Goal: Information Seeking & Learning: Check status

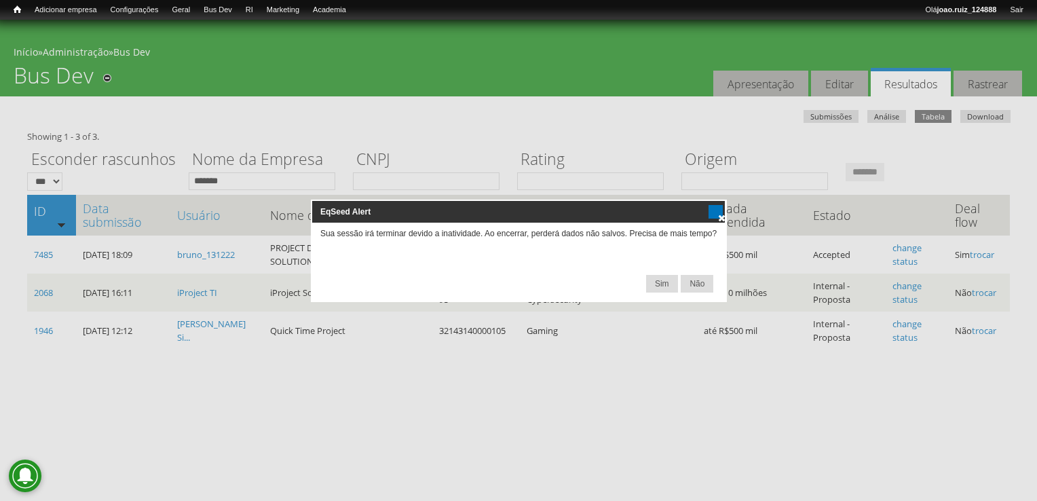
click at [722, 217] on span at bounding box center [721, 217] width 11 height 11
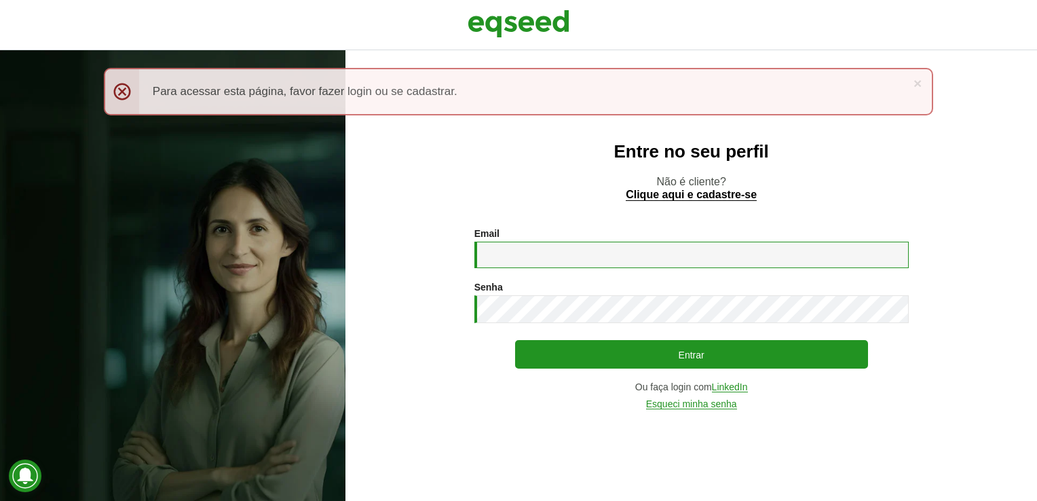
click at [559, 262] on input "Email *" at bounding box center [692, 255] width 434 height 26
type input "**********"
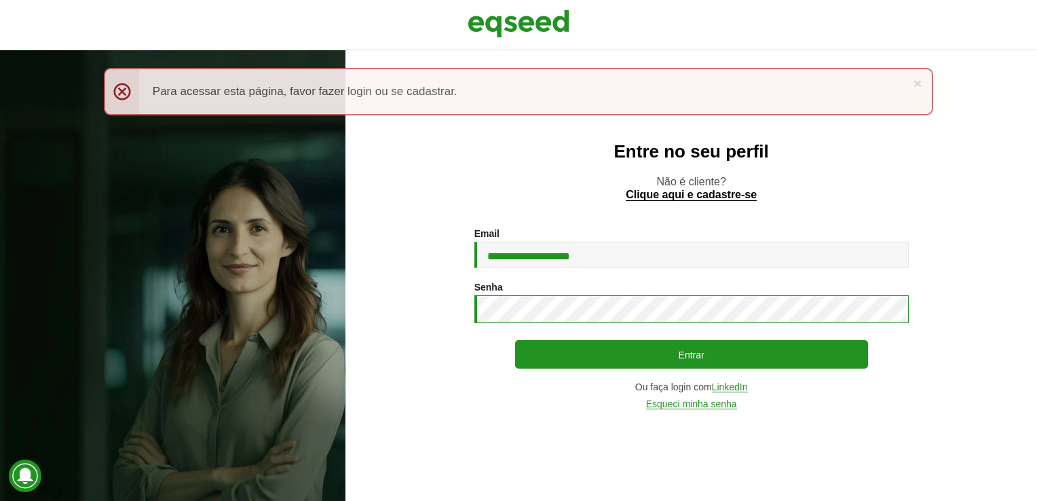
click at [515, 340] on button "Entrar" at bounding box center [691, 354] width 353 height 29
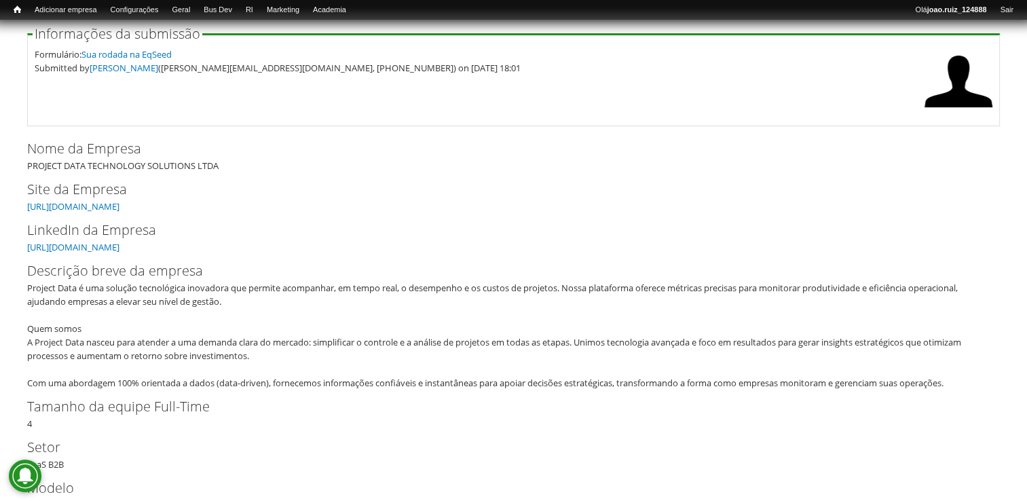
scroll to position [136, 0]
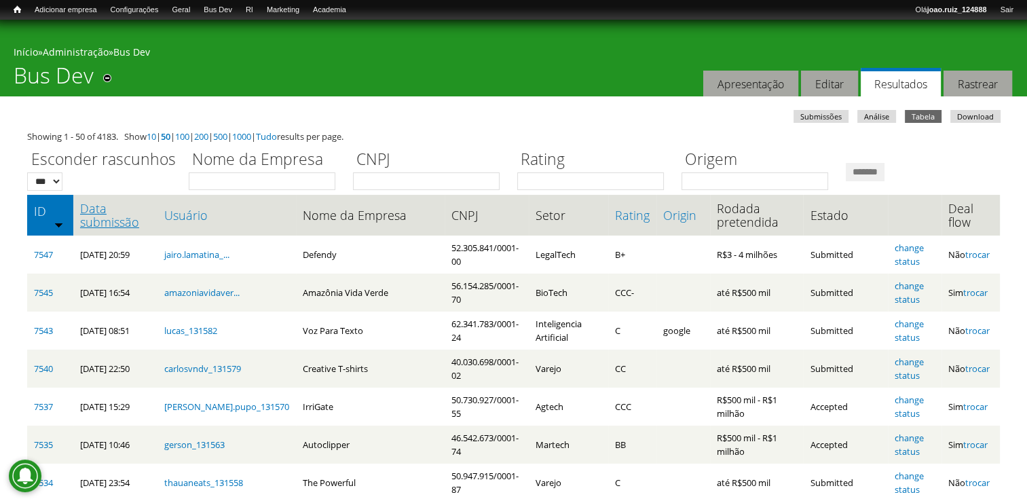
click at [126, 210] on link "Data submissão" at bounding box center [115, 215] width 71 height 27
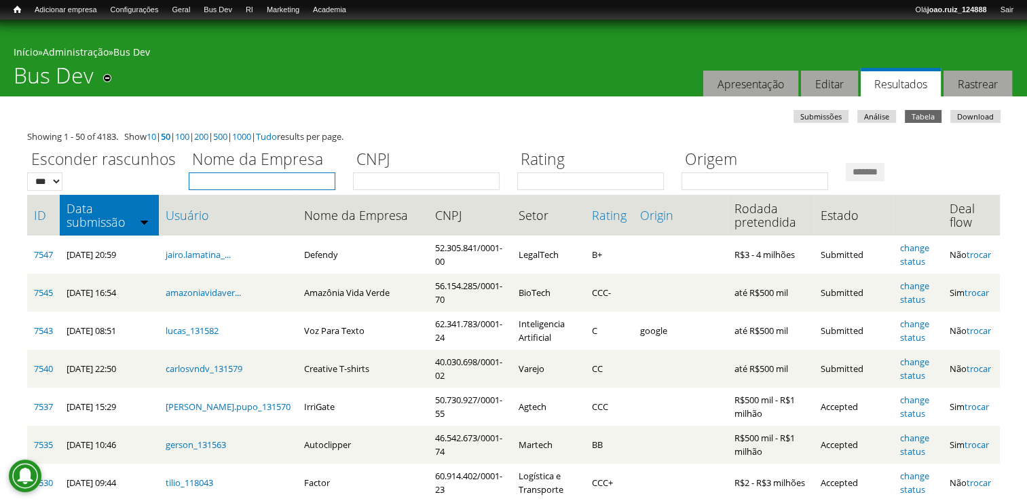
click at [238, 178] on input "Nome da Empresa" at bounding box center [262, 181] width 147 height 18
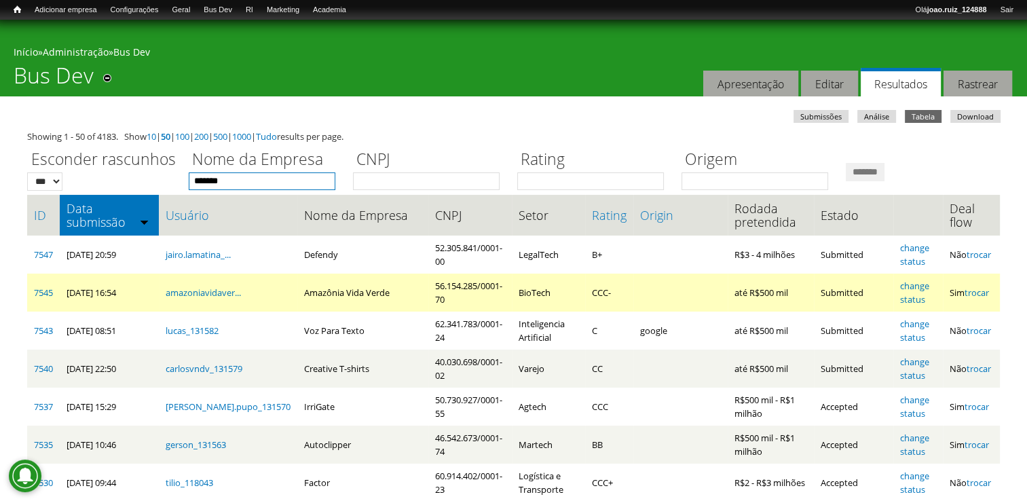
type input "*******"
click at [846, 163] on input "*******" at bounding box center [865, 172] width 39 height 18
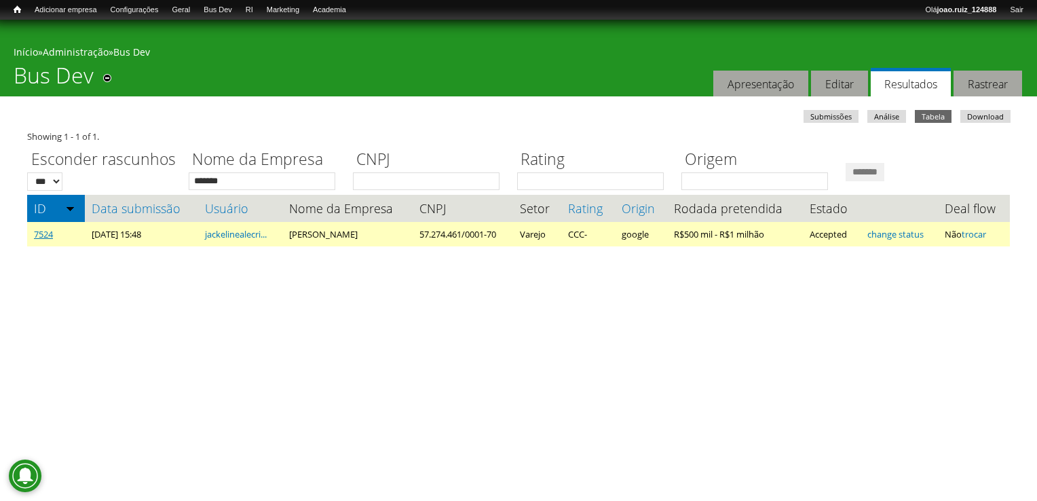
click at [40, 235] on link "7524" at bounding box center [43, 234] width 19 height 12
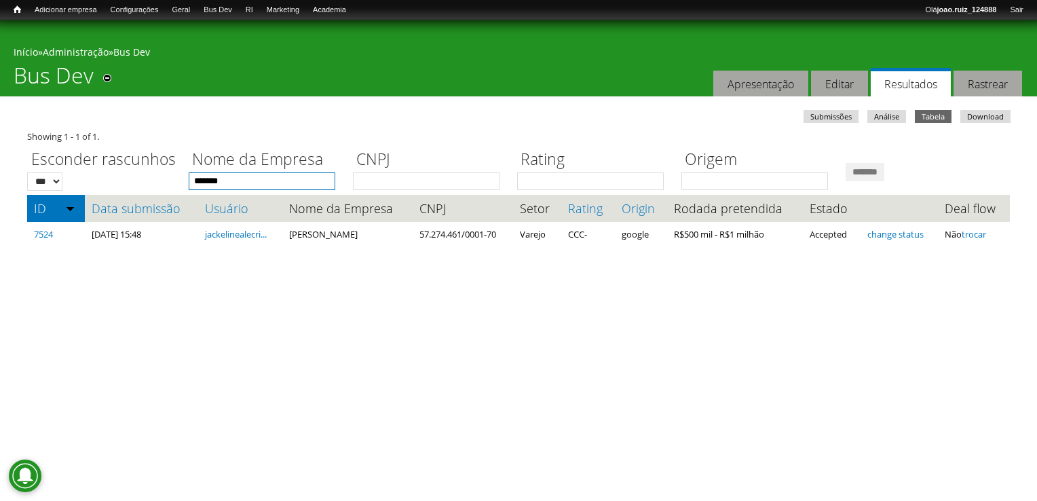
click at [251, 172] on input "*******" at bounding box center [262, 181] width 147 height 18
type input "*"
click at [846, 163] on input "*******" at bounding box center [865, 172] width 39 height 18
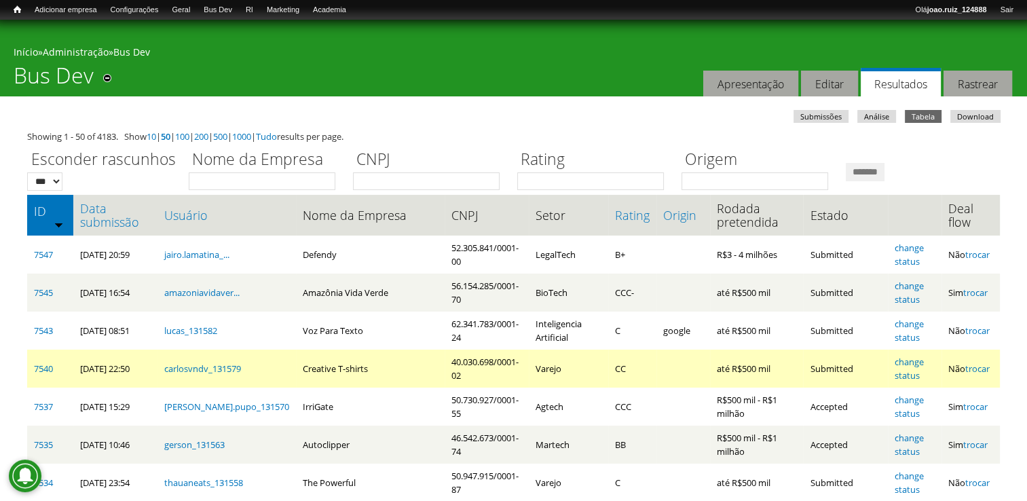
scroll to position [68, 0]
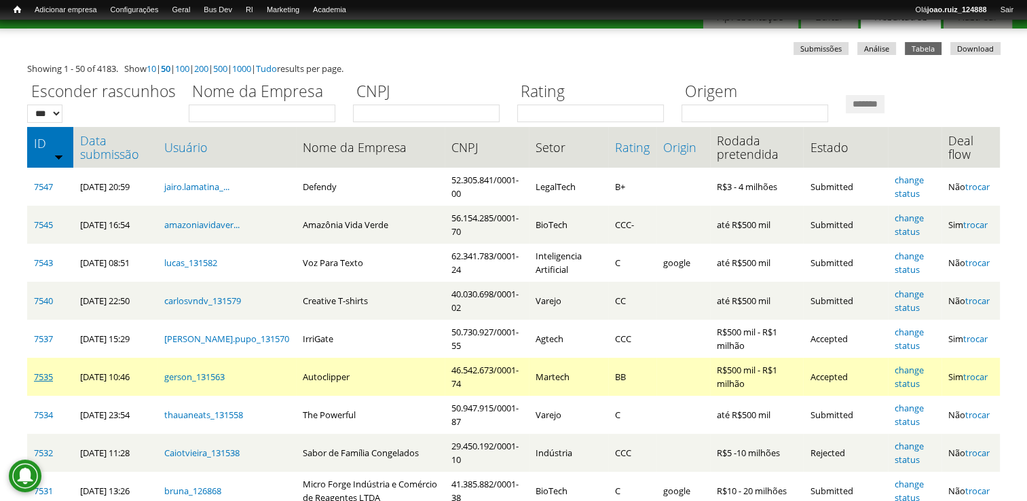
click at [48, 380] on link "7535" at bounding box center [43, 377] width 19 height 12
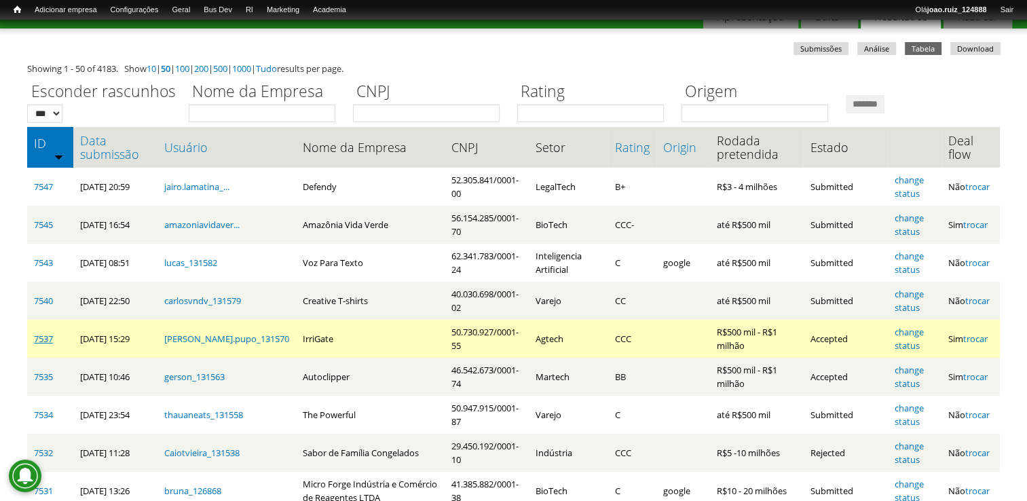
click at [41, 339] on link "7537" at bounding box center [43, 339] width 19 height 12
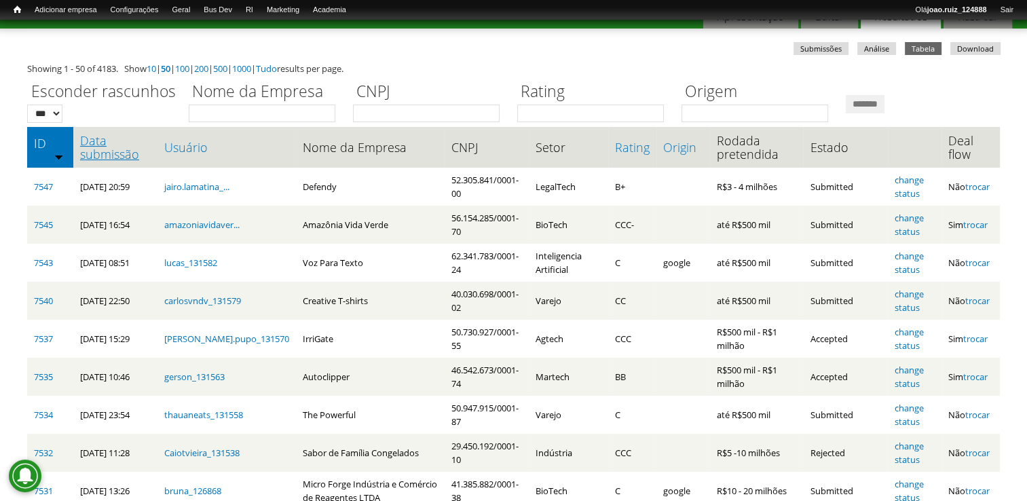
click at [92, 147] on link "Data submissão" at bounding box center [115, 147] width 71 height 27
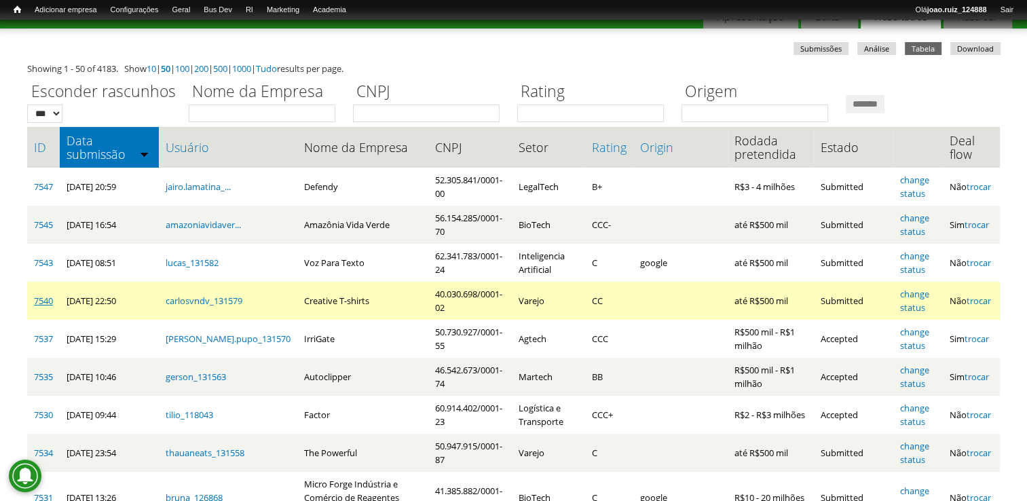
click at [39, 303] on link "7540" at bounding box center [43, 301] width 19 height 12
click at [918, 289] on link "change status" at bounding box center [914, 301] width 29 height 26
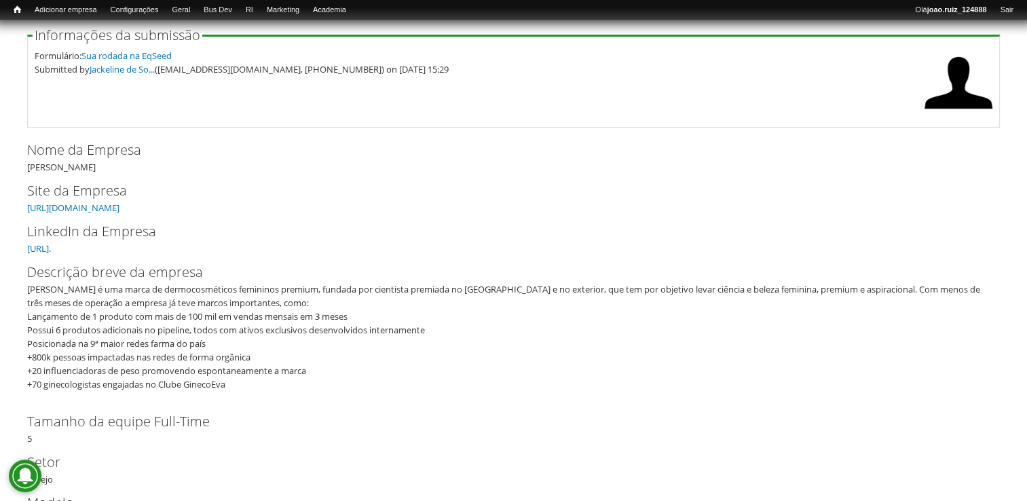
scroll to position [68, 0]
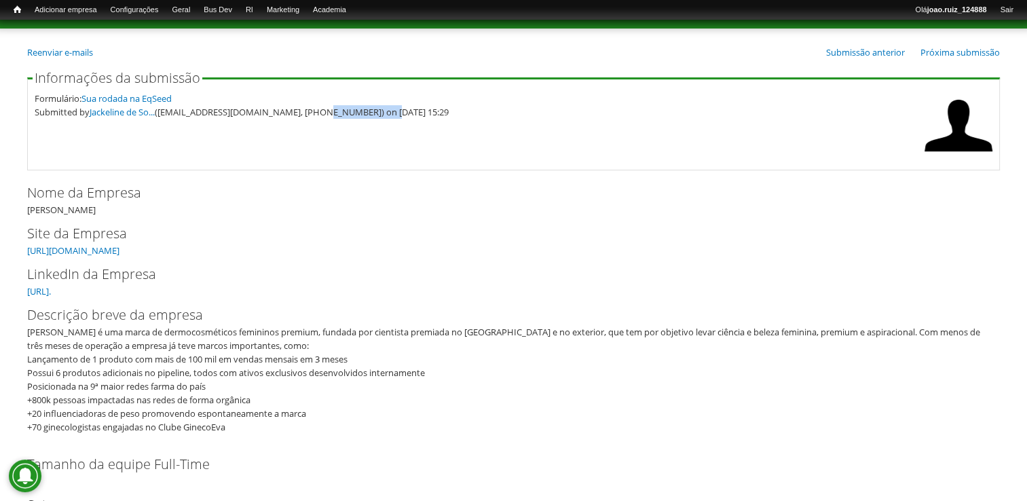
drag, startPoint x: 308, startPoint y: 113, endPoint x: 372, endPoint y: 132, distance: 66.6
click at [372, 132] on fieldset "Informações da submissão Formulário: Sua rodada na EqSeed Submitted by Jackelin…" at bounding box center [513, 120] width 973 height 99
copy div "33) 9 9118-1819"
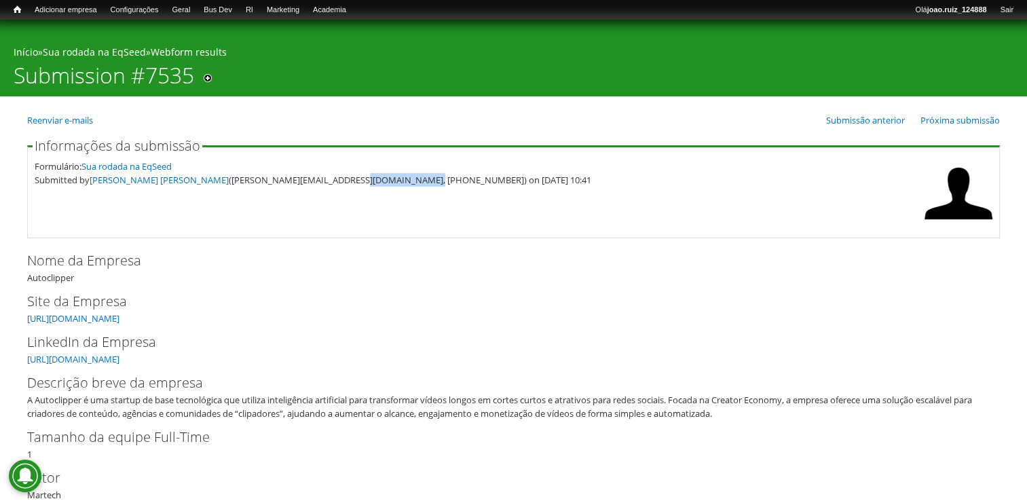
drag, startPoint x: 291, startPoint y: 178, endPoint x: 352, endPoint y: 183, distance: 61.3
click at [352, 183] on div "Submitted by Gerson Soares Diniz (gerson@autoclipper.live, (98) 9 9235-4497) on…" at bounding box center [476, 180] width 883 height 14
copy div "98) 9 9235-4497"
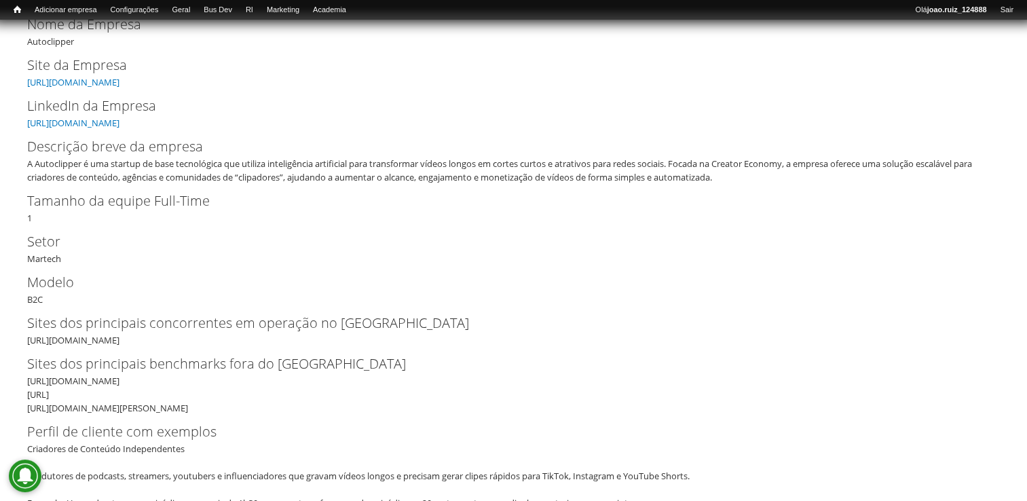
scroll to position [136, 0]
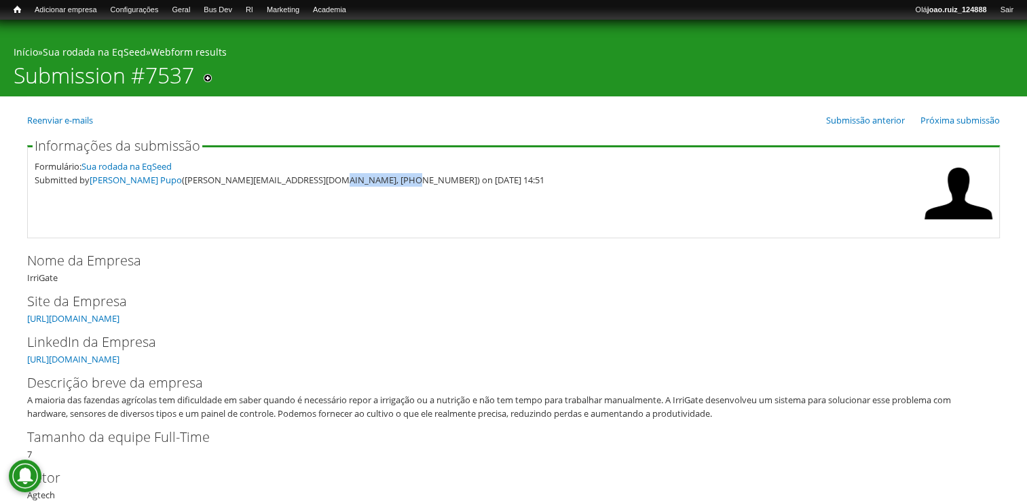
drag, startPoint x: 317, startPoint y: 180, endPoint x: 378, endPoint y: 181, distance: 61.1
click at [378, 181] on div "Submitted by Gabriel Nowacki Pupo (gabriel.pupo@irrigate.com.br, (41) 9 9281-42…" at bounding box center [476, 180] width 883 height 14
copy div "41) 9 9281-4228"
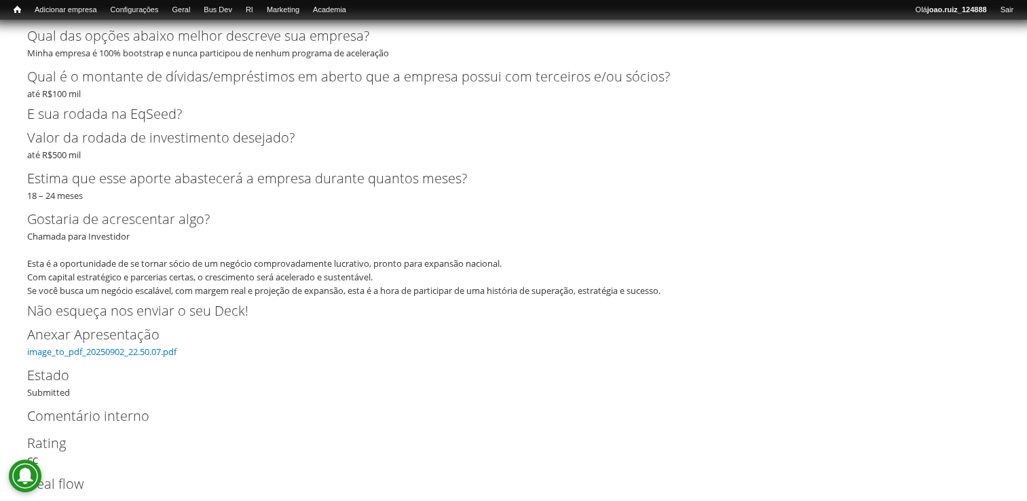
scroll to position [2696, 0]
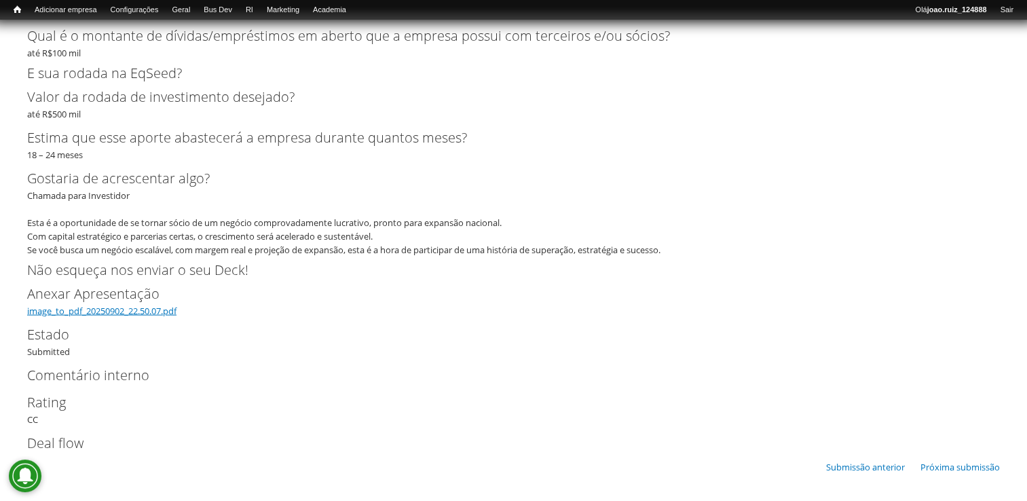
click at [136, 307] on link "image_to_pdf_20250902_22.50.07.pdf" at bounding box center [101, 311] width 149 height 12
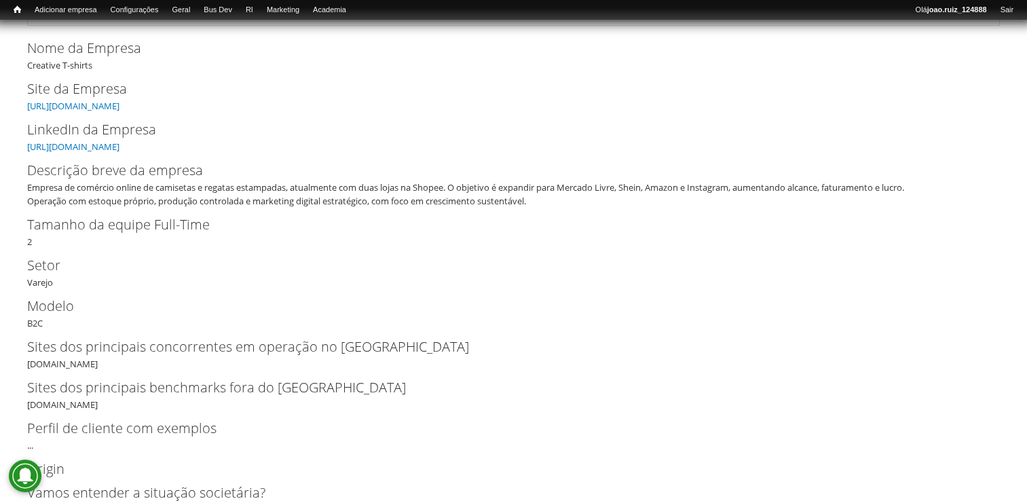
scroll to position [9, 0]
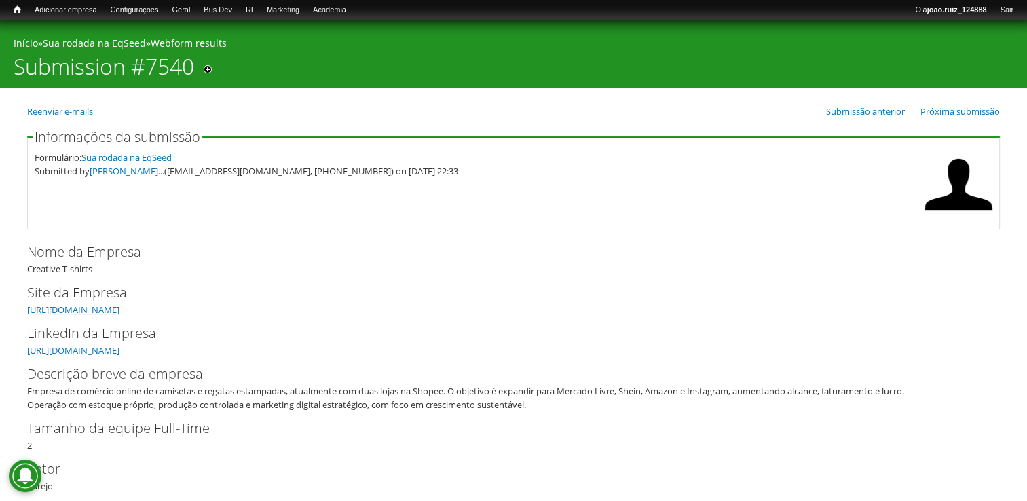
click at [119, 310] on link "[URL][DOMAIN_NAME]" at bounding box center [73, 309] width 92 height 12
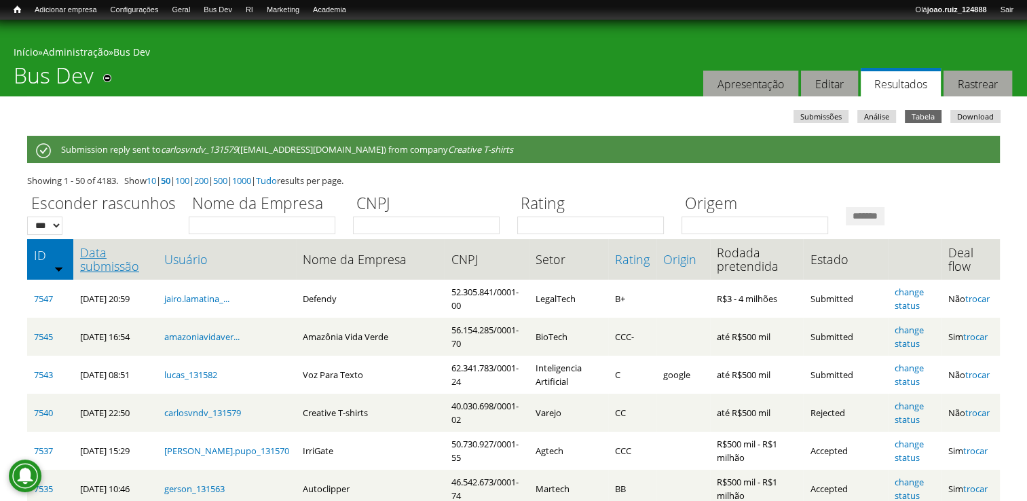
click at [90, 263] on link "Data submissão" at bounding box center [115, 259] width 71 height 27
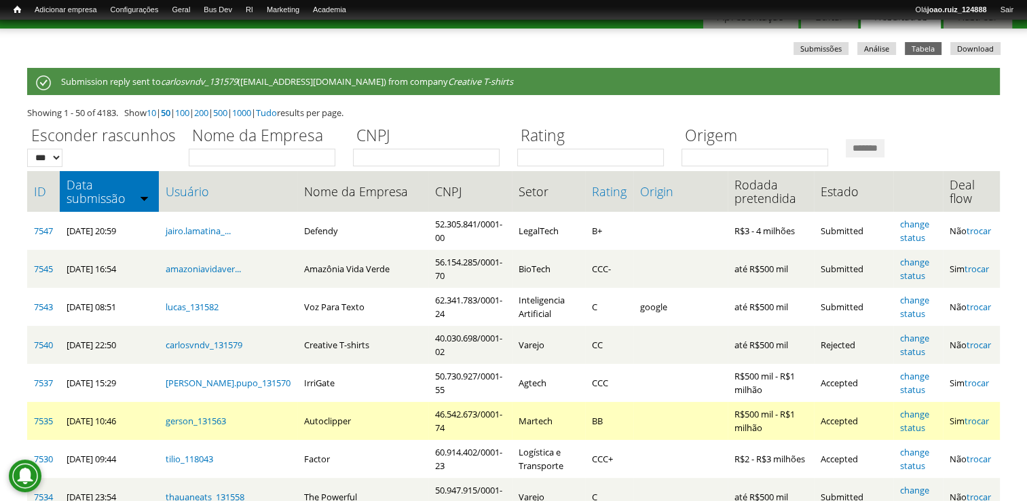
scroll to position [136, 0]
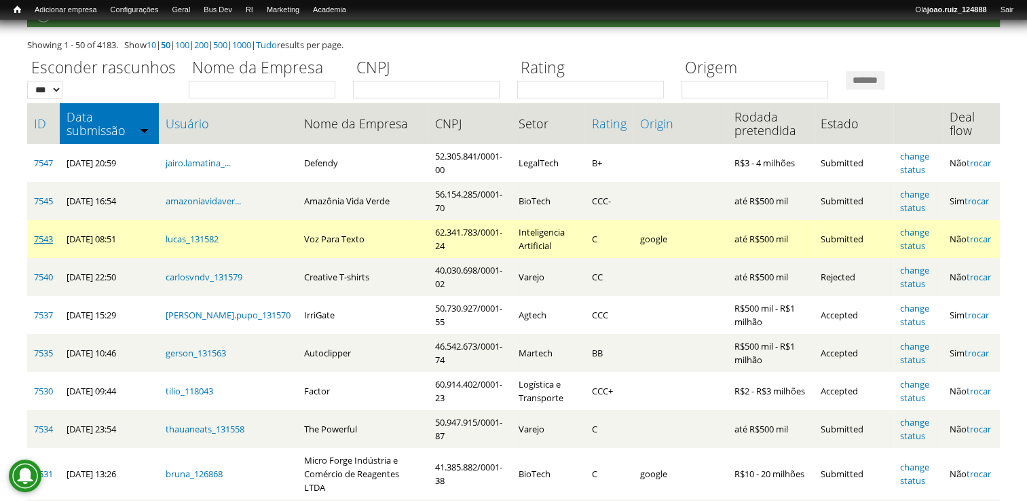
click at [44, 238] on link "7543" at bounding box center [43, 239] width 19 height 12
click at [912, 233] on link "change status" at bounding box center [914, 239] width 29 height 26
click at [38, 238] on link "7543" at bounding box center [43, 239] width 19 height 12
click at [910, 229] on link "change status" at bounding box center [914, 239] width 29 height 26
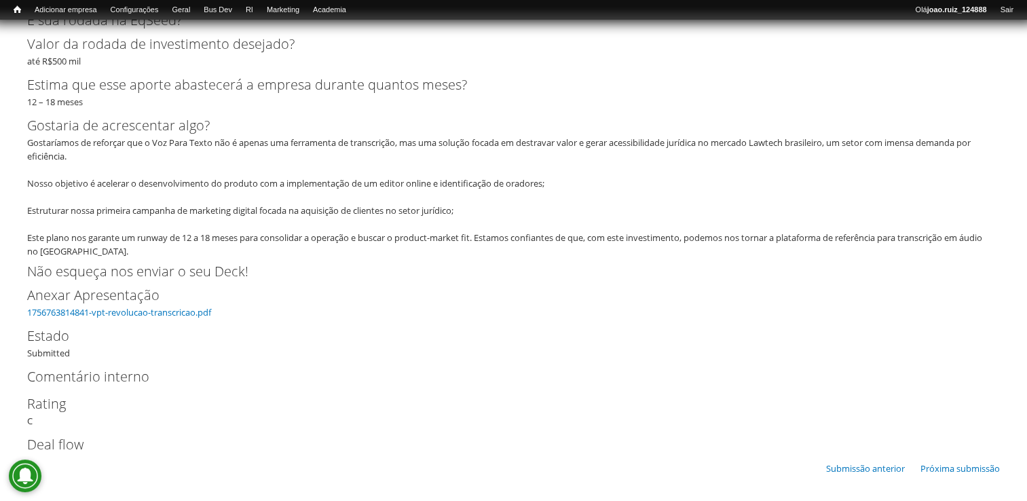
scroll to position [3226, 0]
click at [176, 308] on link "1756763814841-vpt-revolucao-transcricao.pdf" at bounding box center [119, 311] width 184 height 12
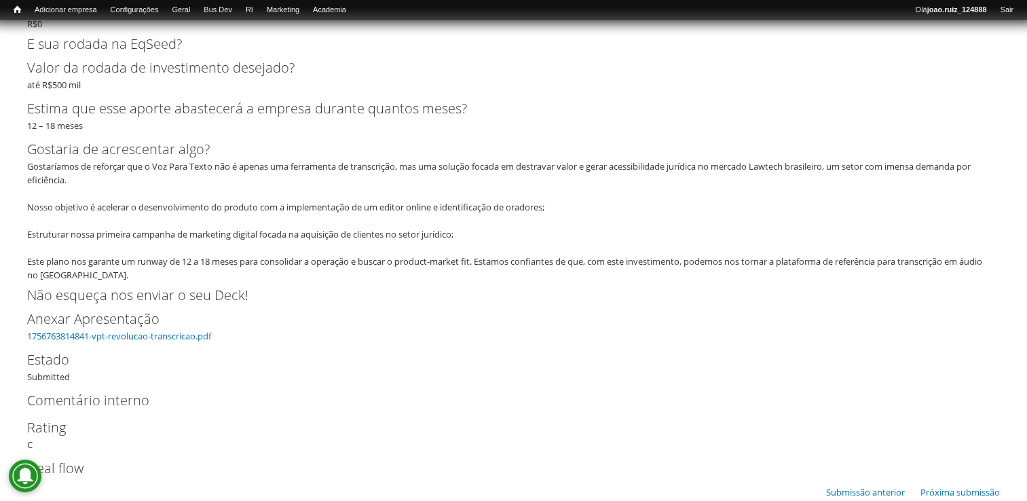
scroll to position [3226, 0]
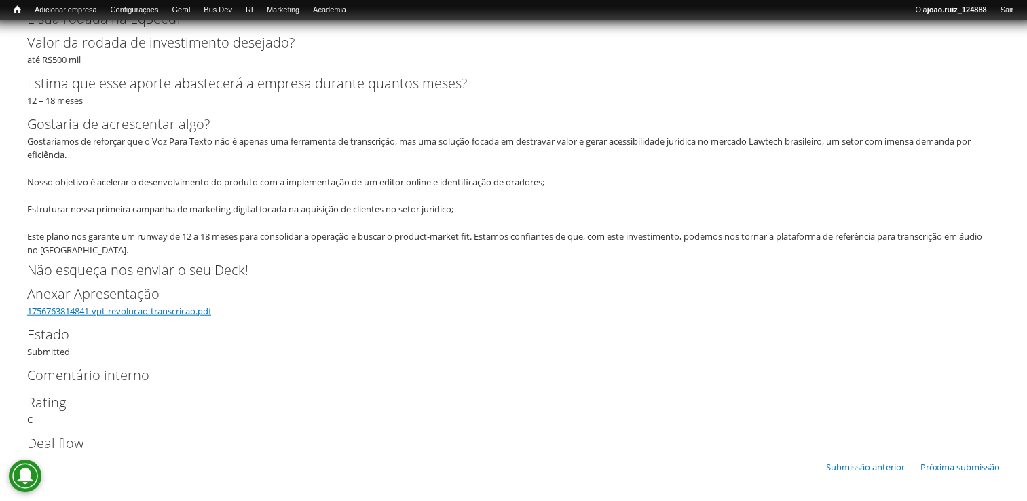
click at [205, 312] on link "1756763814841-vpt-revolucao-transcricao.pdf" at bounding box center [119, 311] width 184 height 12
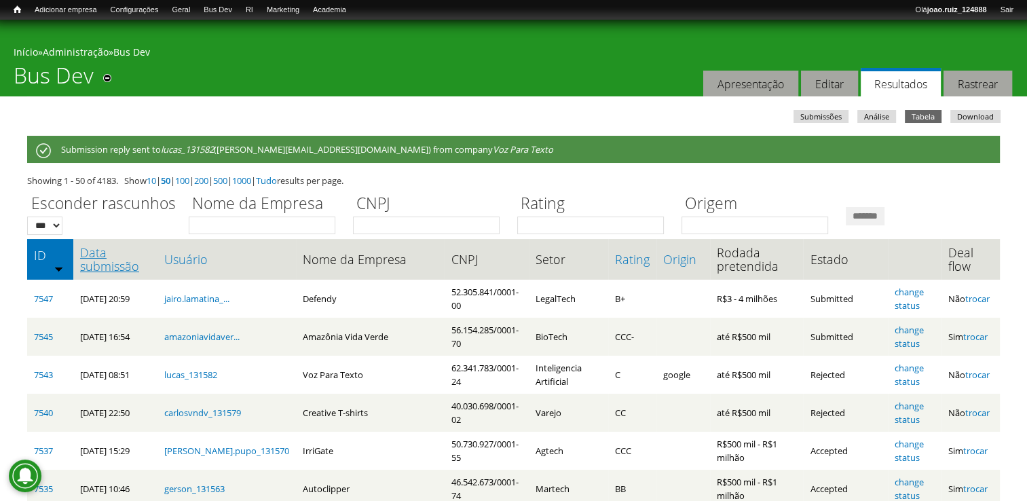
click at [124, 263] on link "Data submissão" at bounding box center [115, 259] width 71 height 27
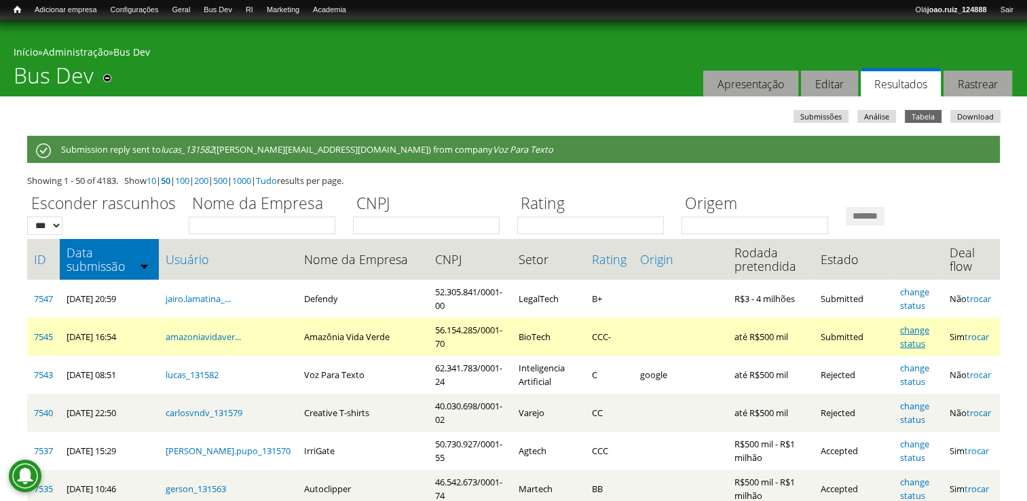
click at [907, 330] on link "change status" at bounding box center [914, 337] width 29 height 26
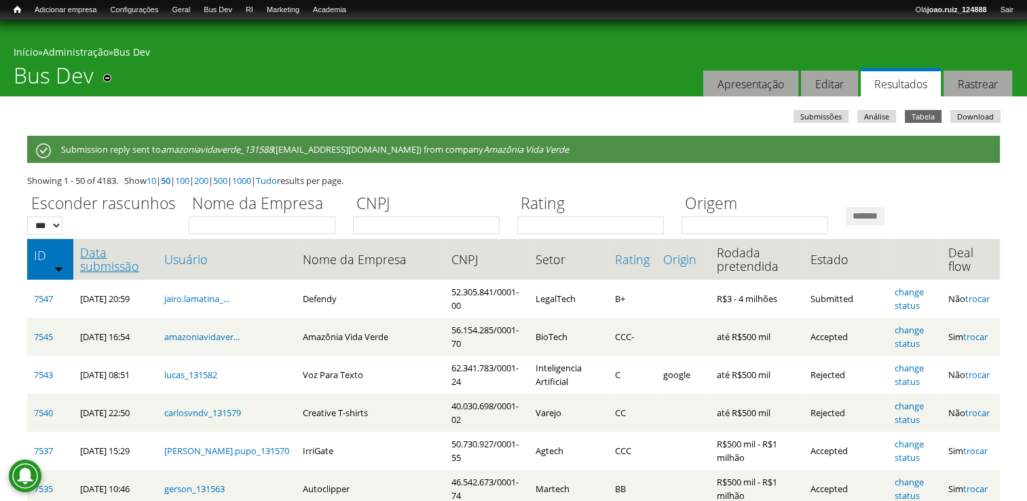
click at [100, 264] on link "Data submissão" at bounding box center [115, 259] width 71 height 27
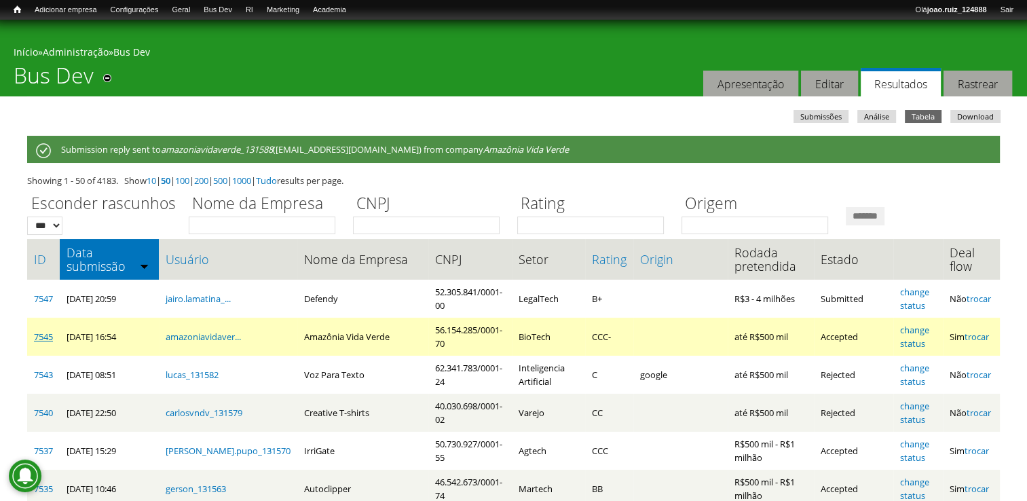
click at [40, 339] on link "7545" at bounding box center [43, 337] width 19 height 12
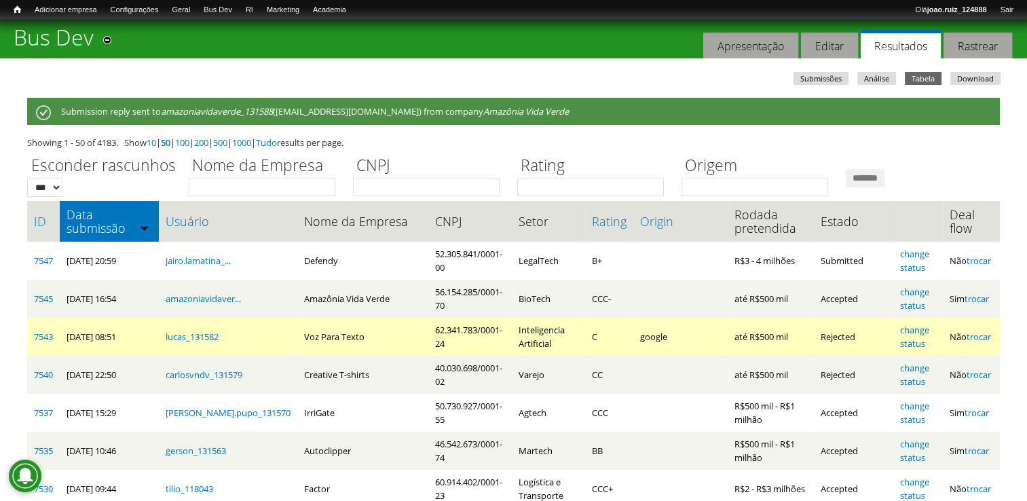
scroll to position [68, 0]
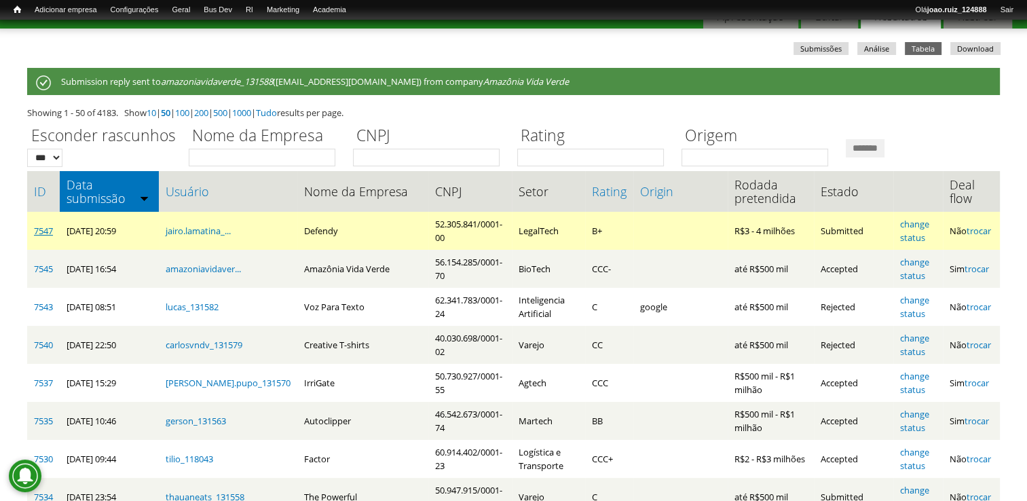
click at [39, 232] on link "7547" at bounding box center [43, 231] width 19 height 12
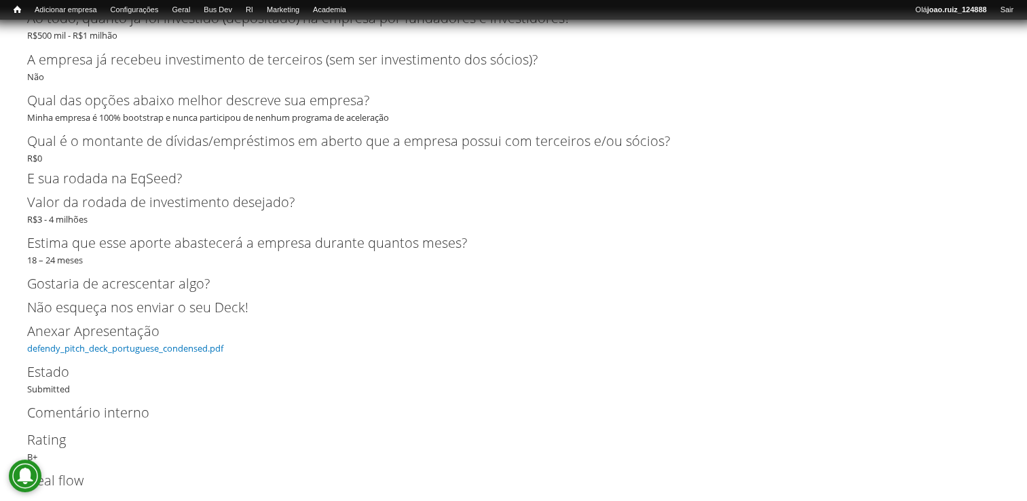
scroll to position [2574, 0]
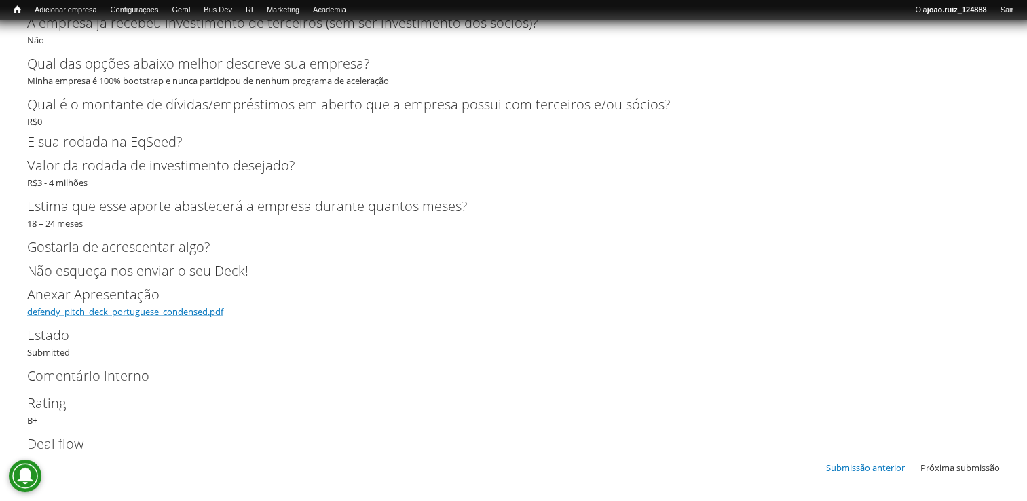
click at [206, 314] on link "defendy_pitch_deck_portuguese_condensed.pdf" at bounding box center [125, 311] width 196 height 12
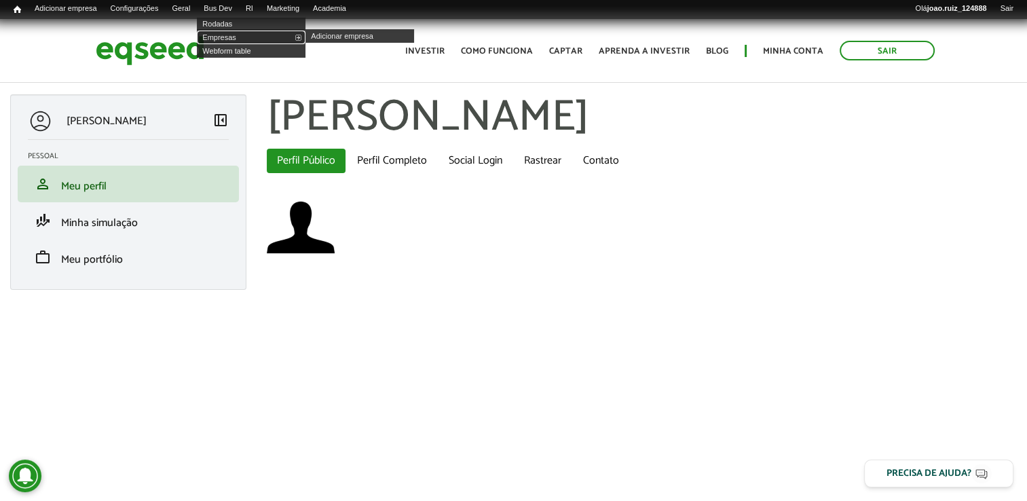
click at [247, 39] on link "Empresas" at bounding box center [251, 38] width 109 height 14
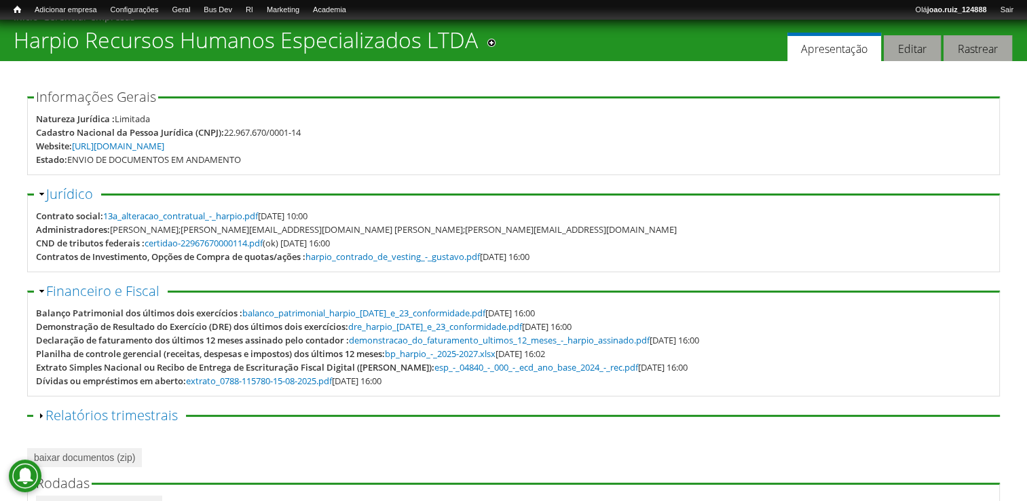
scroll to position [68, 0]
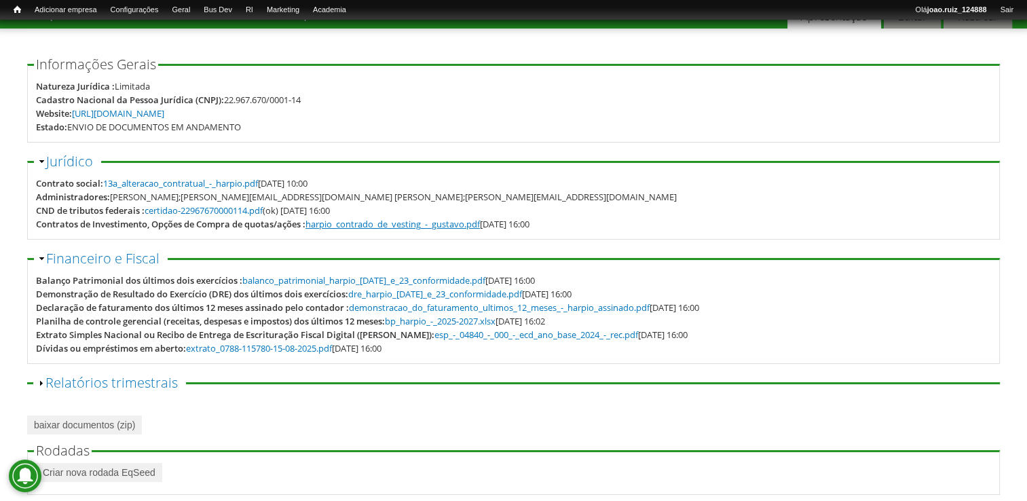
click at [394, 222] on link "harpio_contrado_de_vesting_-_gustavo.pdf" at bounding box center [392, 224] width 174 height 12
click at [355, 280] on link "balanco_patrimonial_harpio_[DATE]_e_23_conformidade.pdf" at bounding box center [363, 280] width 243 height 12
